Goal: Obtain resource: Download file/media

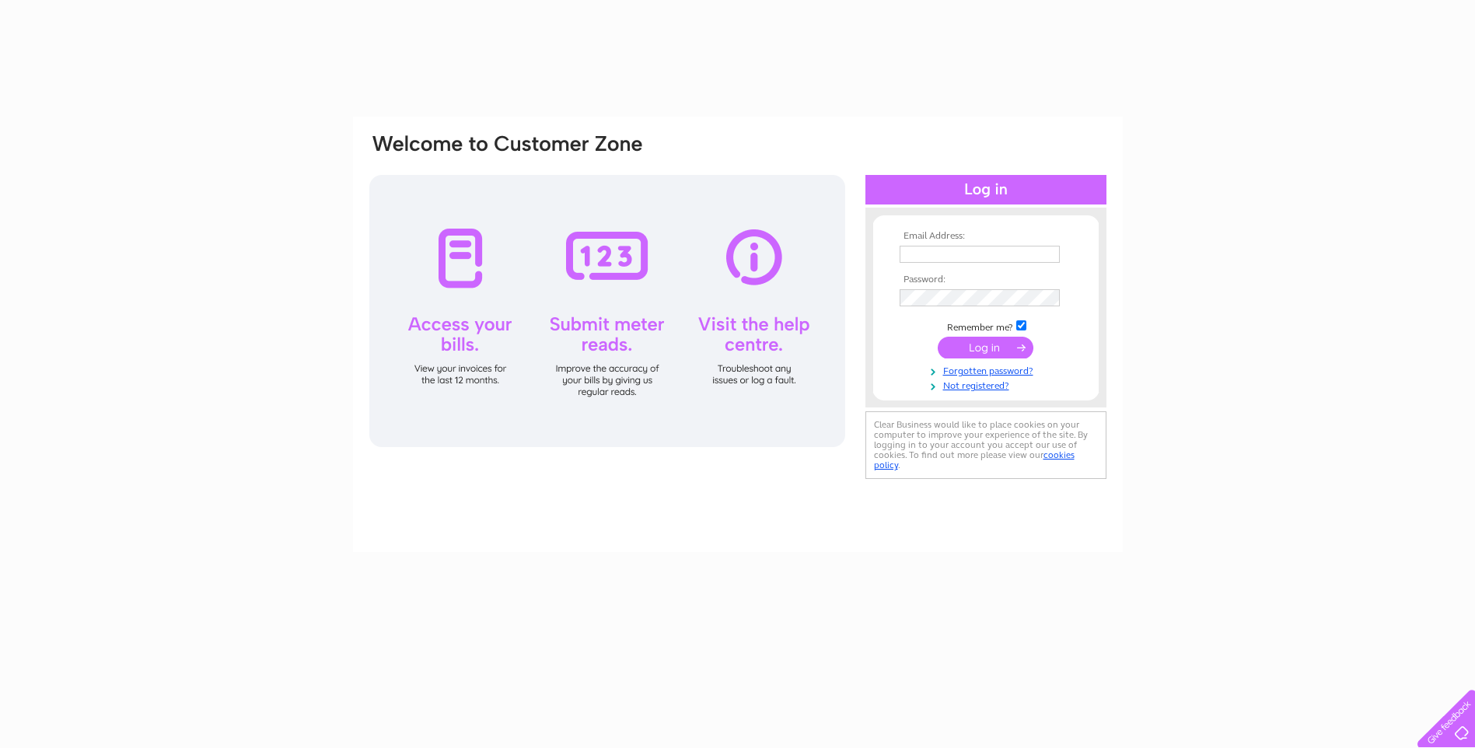
drag, startPoint x: 0, startPoint y: 0, endPoint x: 941, endPoint y: 250, distance: 973.5
click at [941, 250] on input "text" at bounding box center [980, 254] width 160 height 17
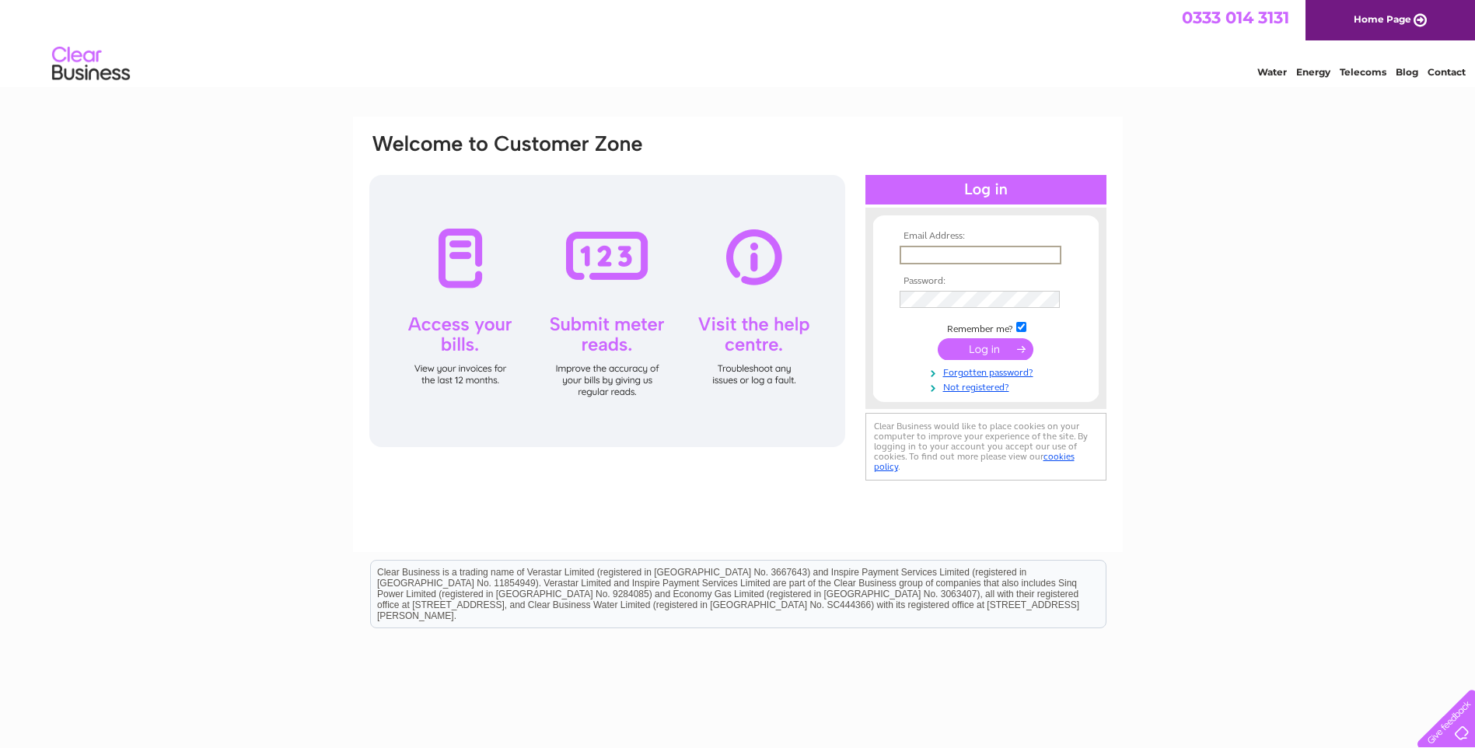
type input "mark@theatreroyaldumfries.co.uk"
click at [995, 349] on input "submit" at bounding box center [986, 349] width 96 height 22
click at [998, 344] on input "submit" at bounding box center [986, 349] width 96 height 22
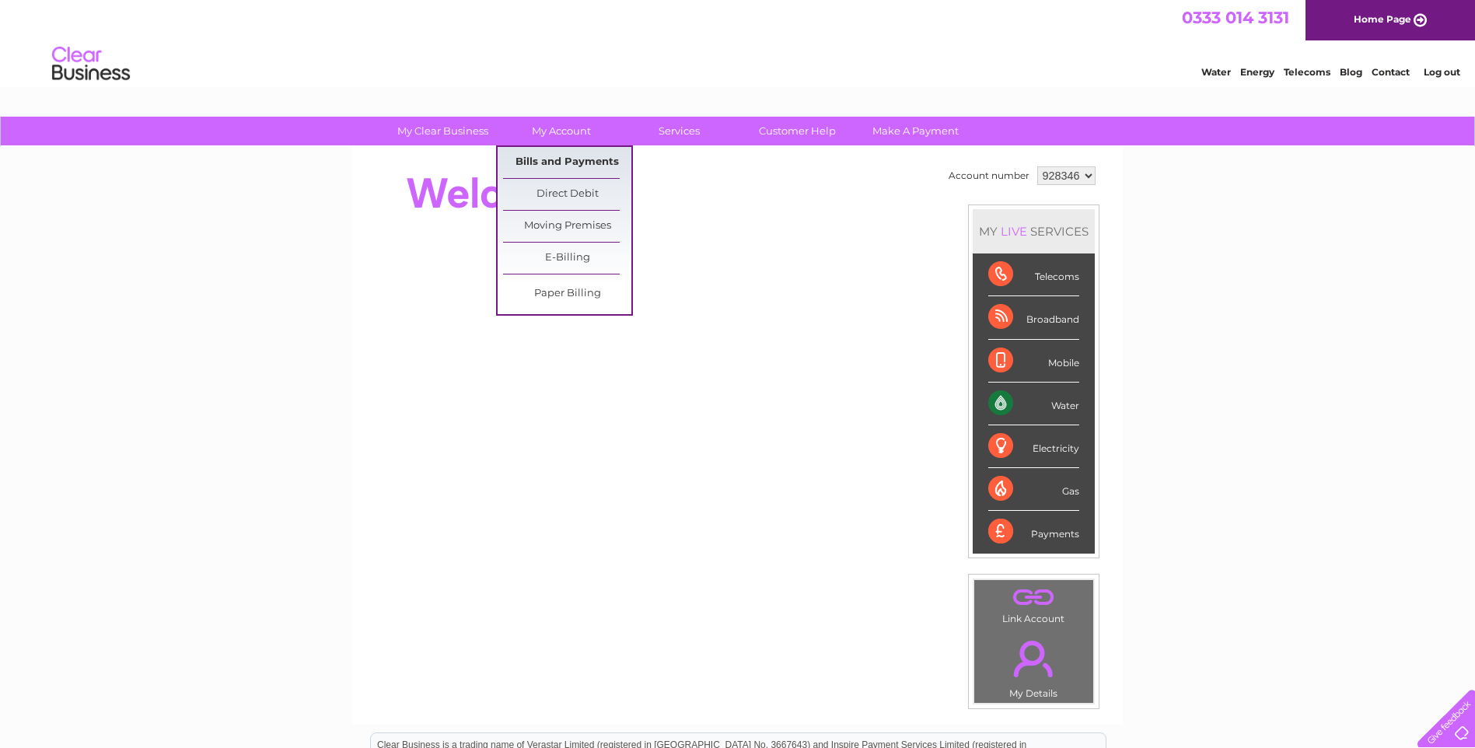
click at [575, 159] on link "Bills and Payments" at bounding box center [567, 162] width 128 height 31
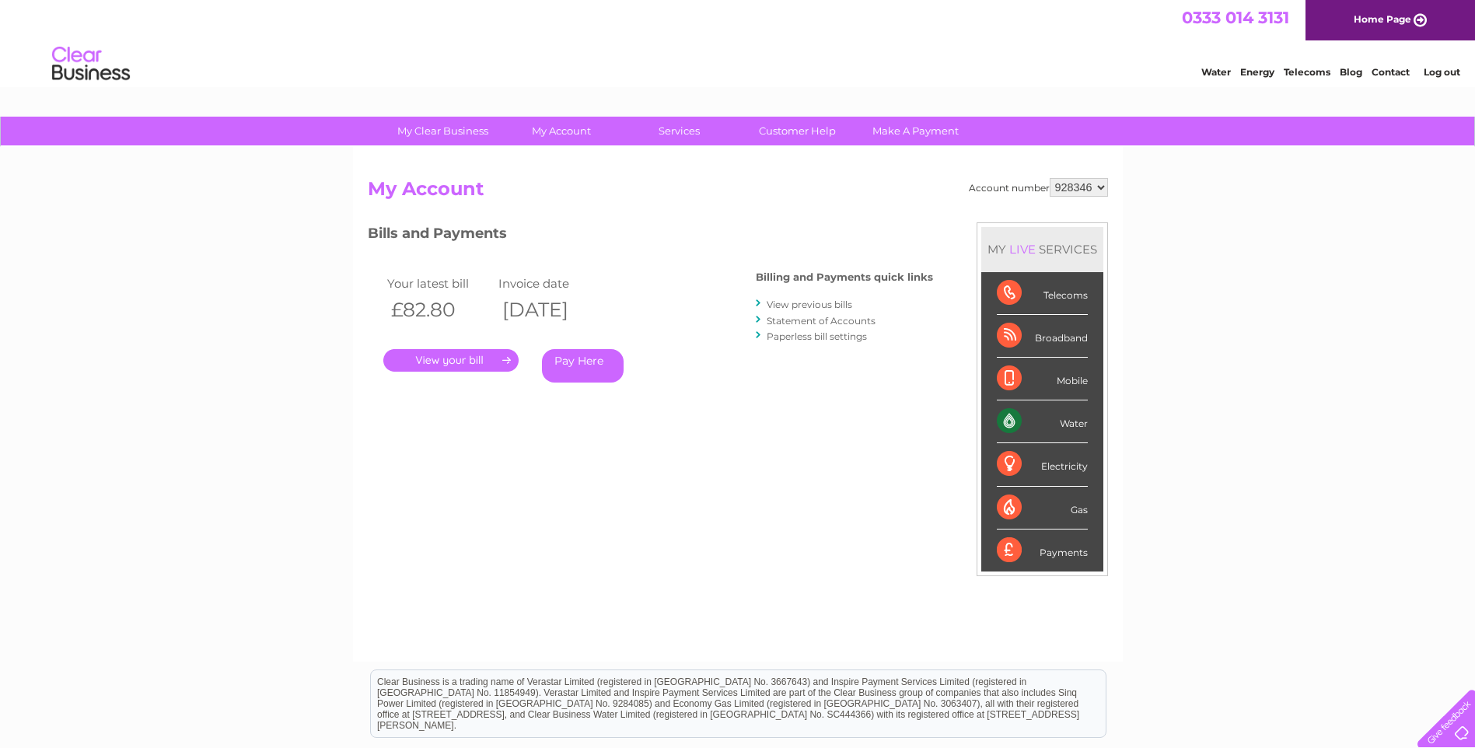
click at [498, 363] on link "." at bounding box center [450, 360] width 135 height 23
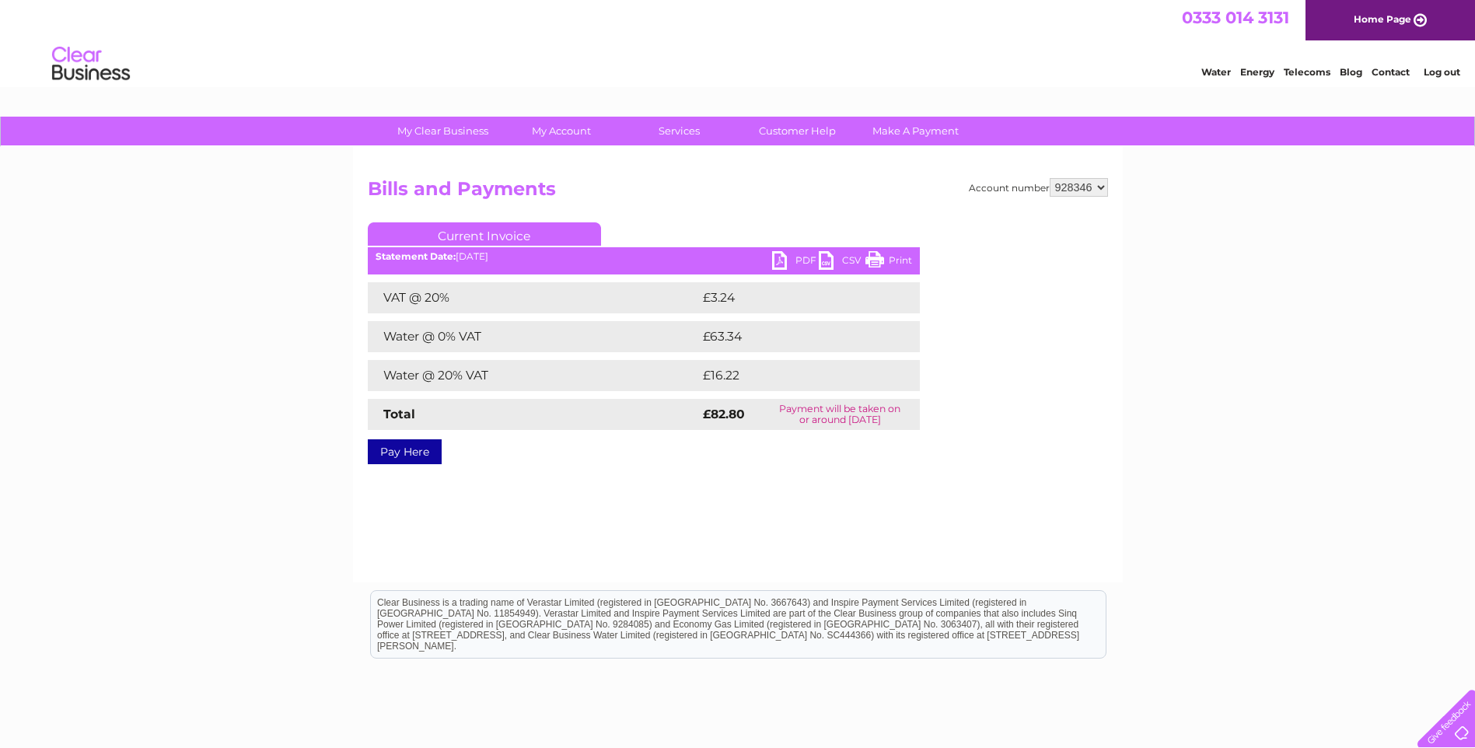
click at [782, 260] on link "PDF" at bounding box center [795, 262] width 47 height 23
